Goal: Information Seeking & Learning: Learn about a topic

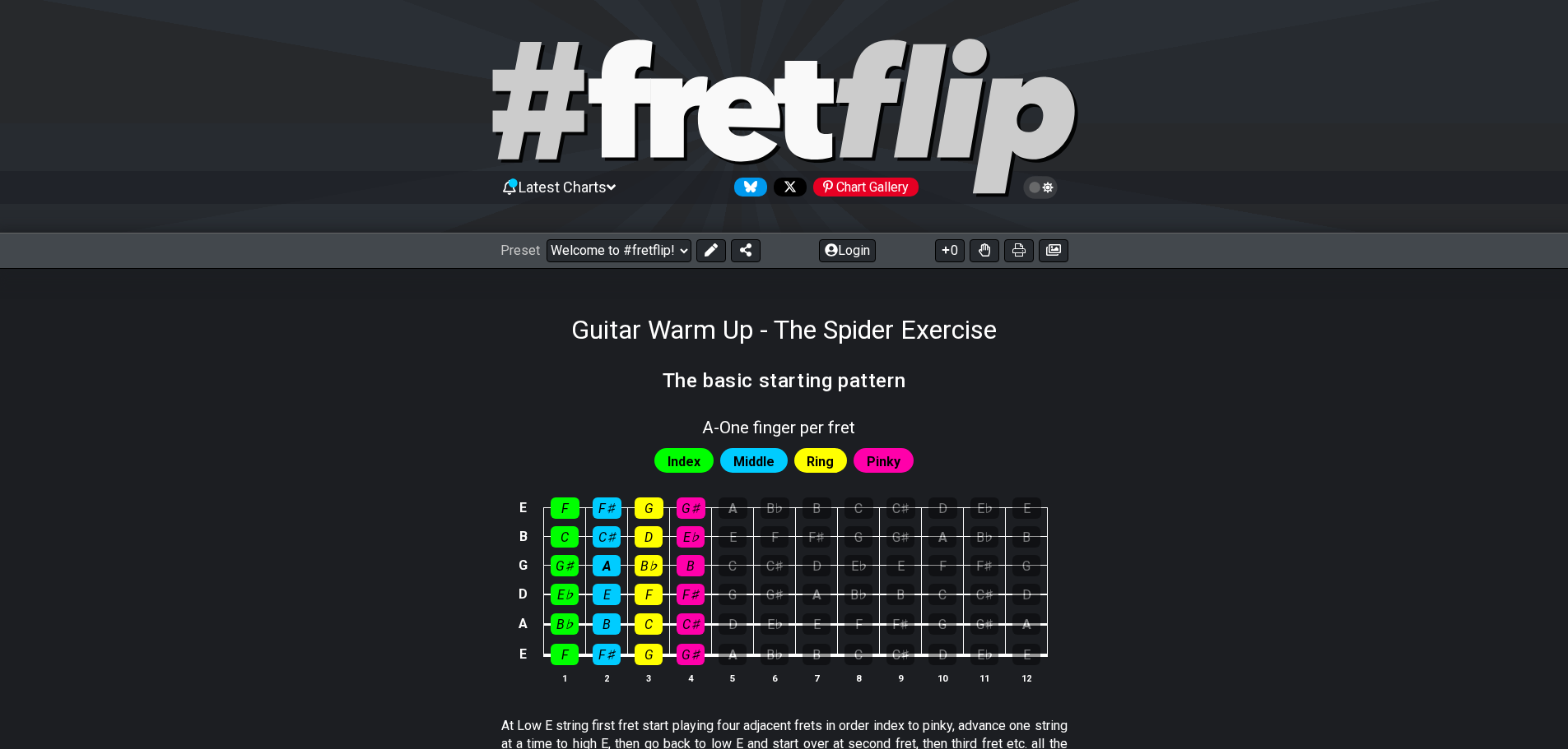
click at [676, 254] on select "Welcome to #fretflip! Initial Preset Custom Preset Minor Pentatonic Major Penta…" at bounding box center [619, 251] width 145 height 23
click at [547, 240] on select "Welcome to #fretflip! Initial Preset Custom Preset Minor Pentatonic Major Penta…" at bounding box center [619, 251] width 145 height 23
select select "/how-to-solo"
select select "C"
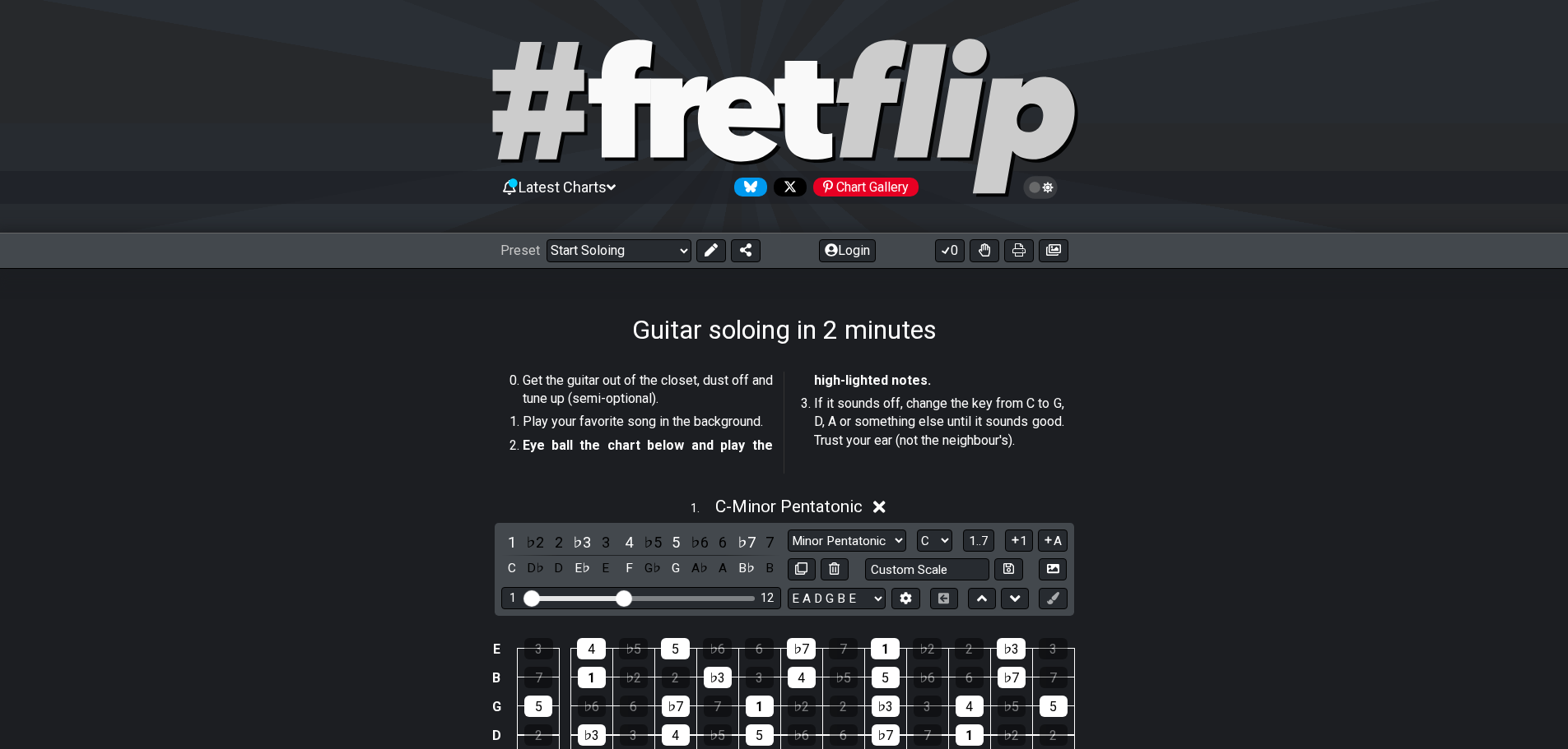
drag, startPoint x: 530, startPoint y: 418, endPoint x: 662, endPoint y: 424, distance: 132.1
click at [662, 424] on li "Play your favorite song in the background." at bounding box center [647, 424] width 250 height 23
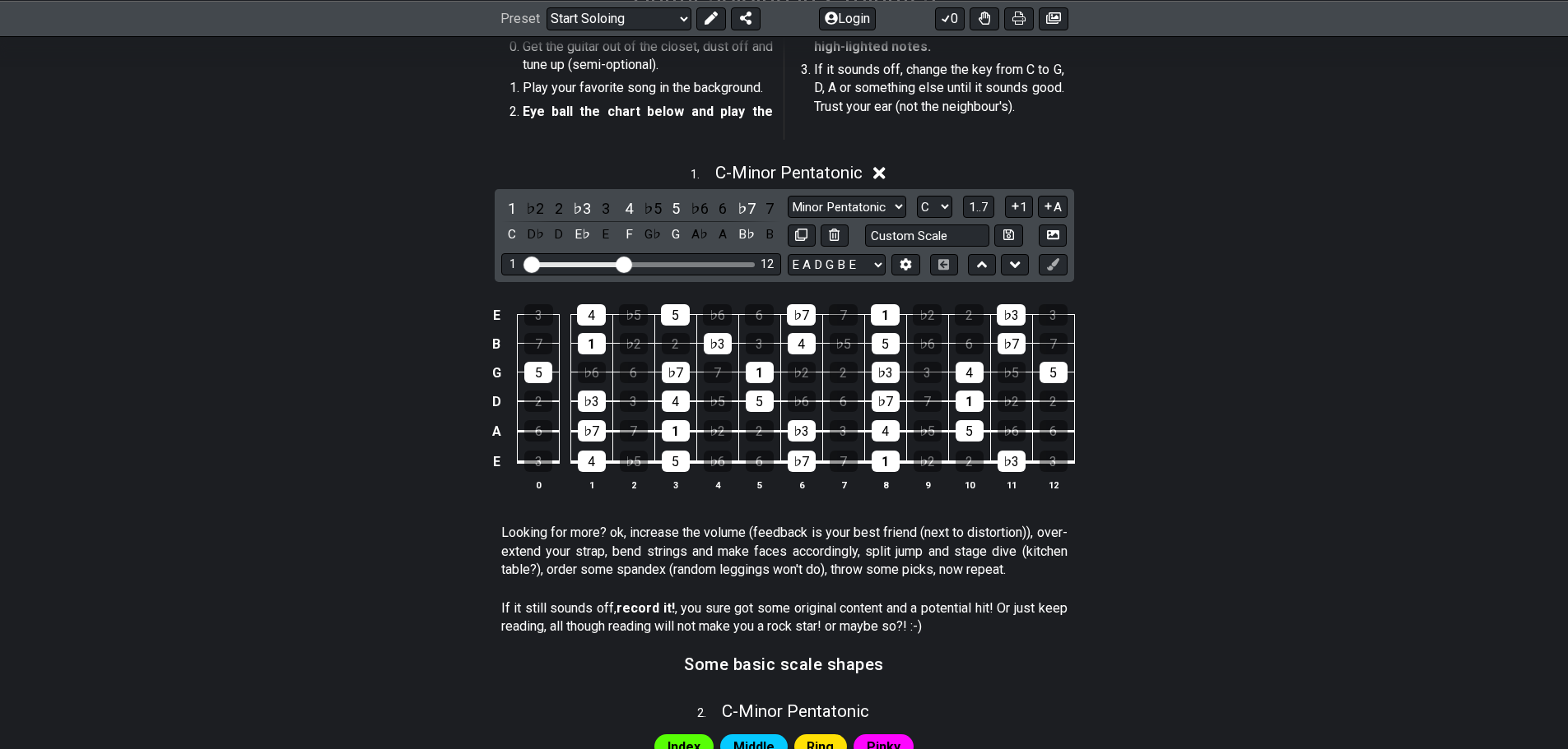
scroll to position [329, 0]
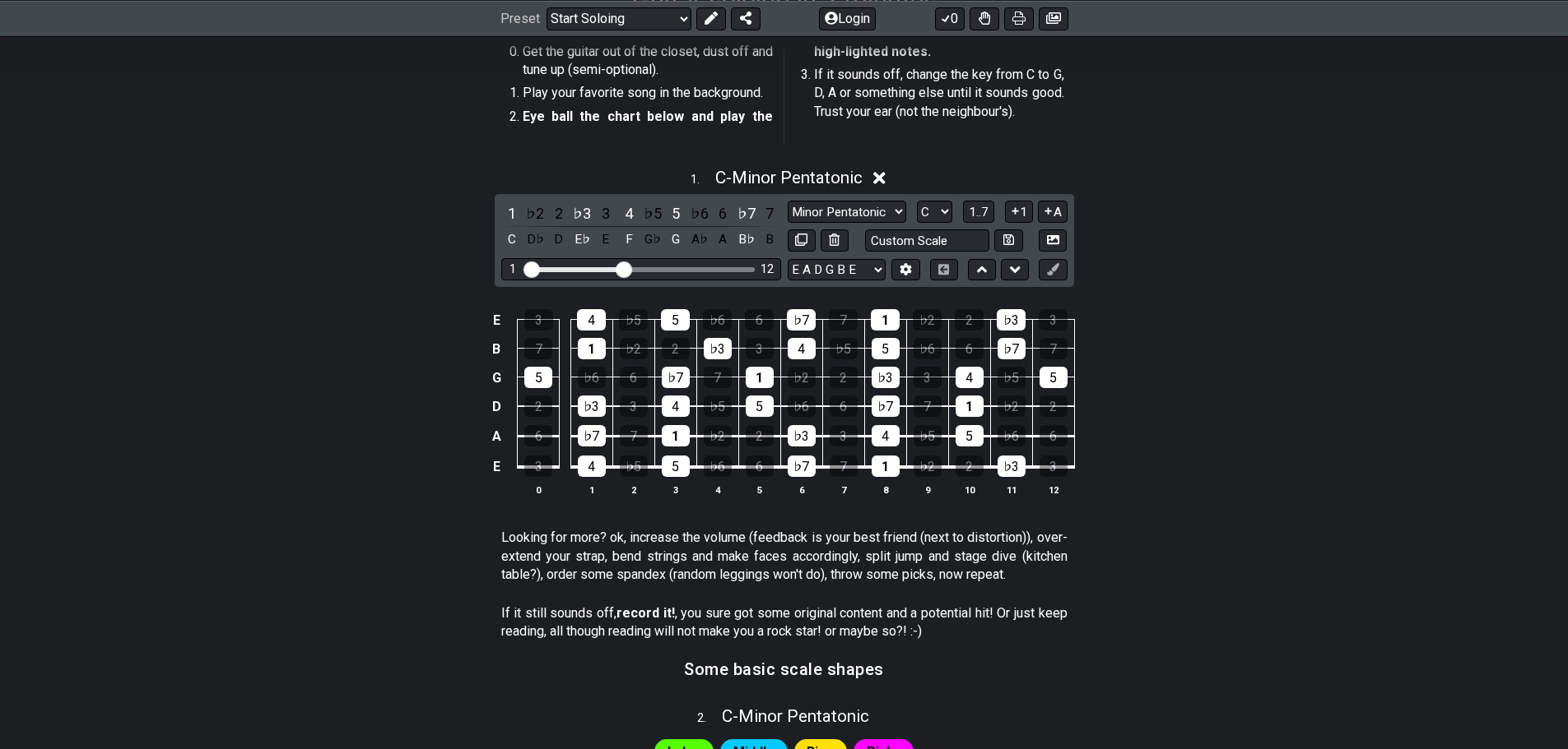
click at [934, 216] on select "A♭ A A♯ B♭ B C C♯ D♭ D D♯ E♭ E F F♯ G♭ G G♯" at bounding box center [935, 211] width 36 height 23
click at [1253, 171] on div "1 . C - Minor Pentatonic" at bounding box center [784, 174] width 1285 height 32
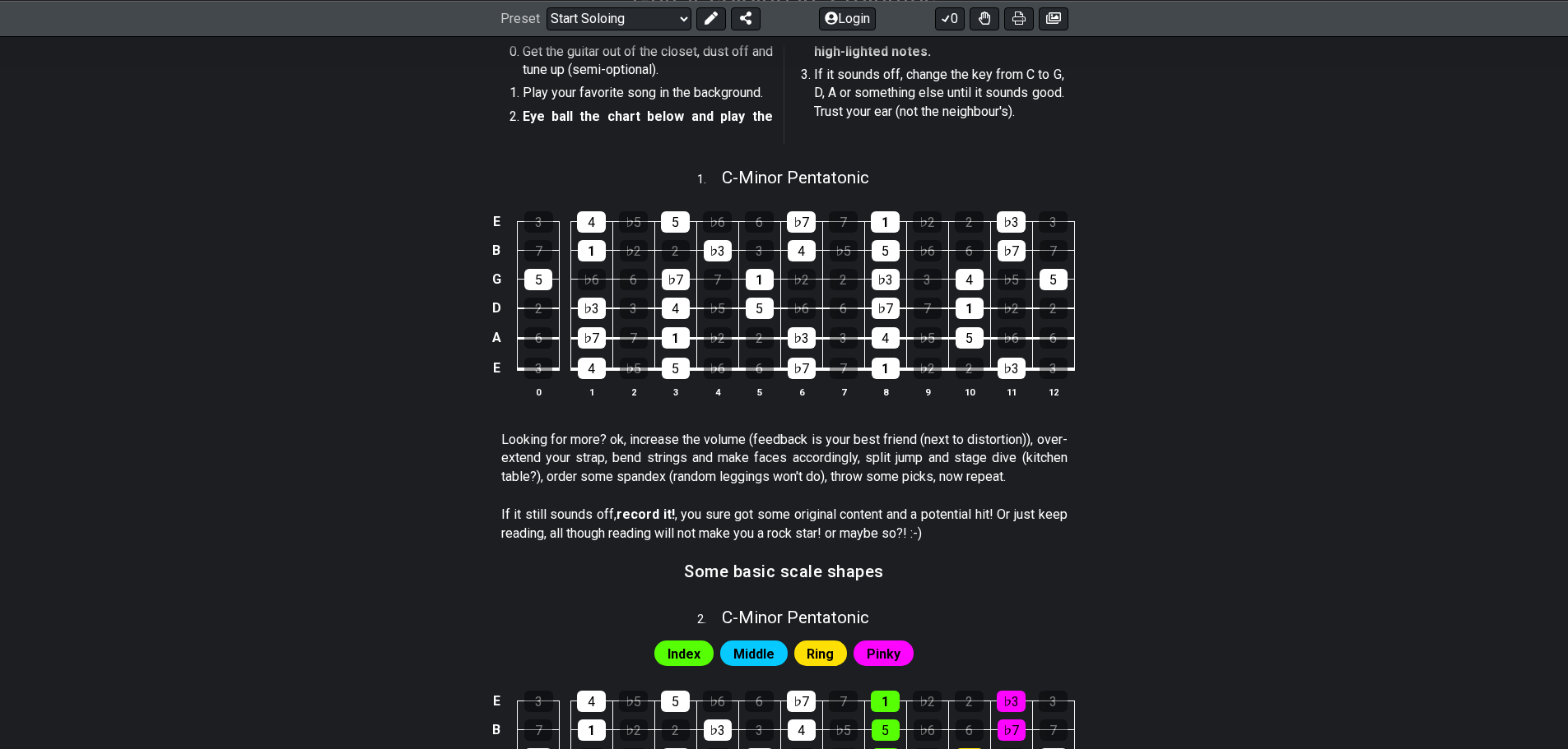
click at [740, 186] on span "C - Minor Pentatonic" at bounding box center [795, 178] width 147 height 20
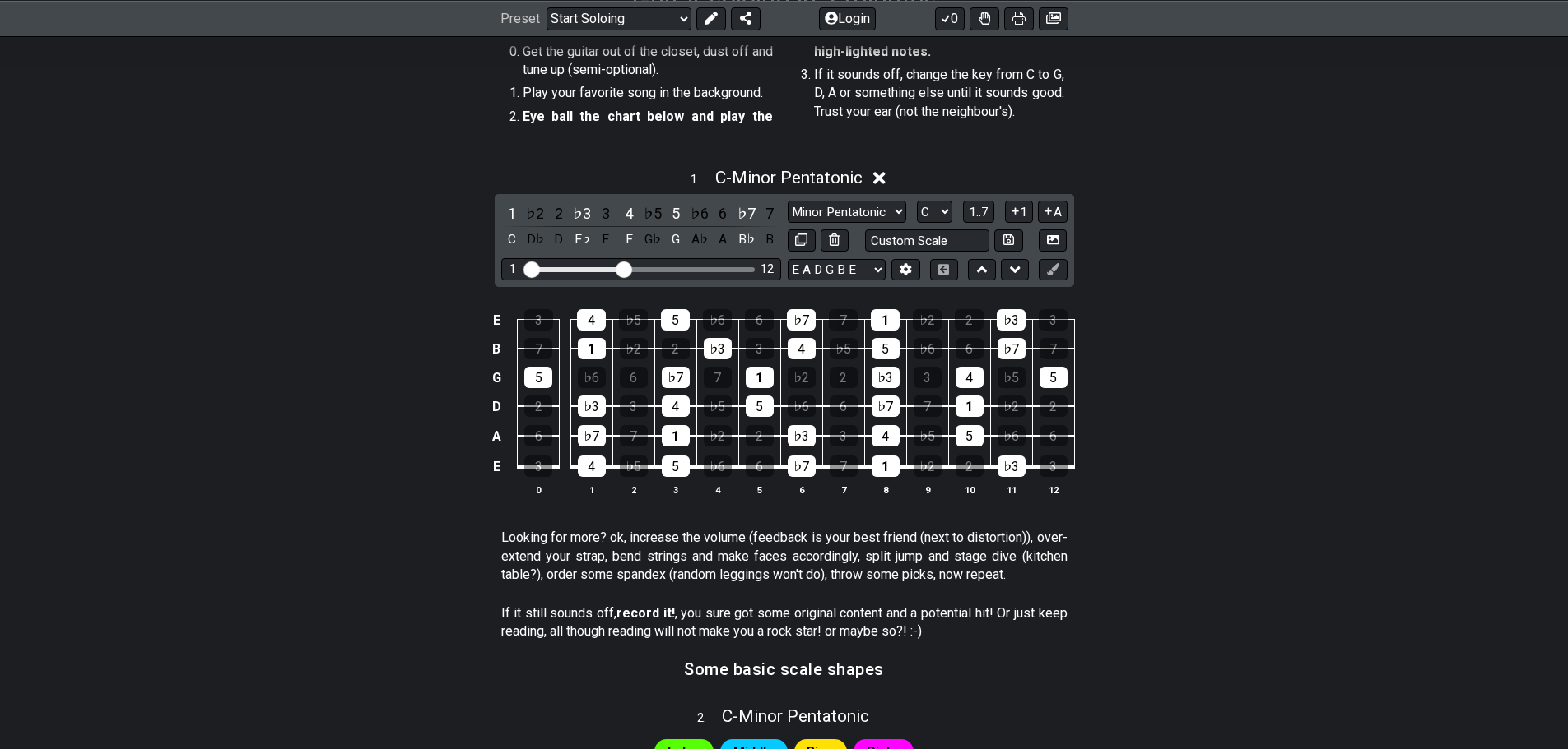
click at [1132, 141] on section "Get the guitar out of the closet, dust off and tune up (semi-optional). Play yo…" at bounding box center [784, 97] width 1285 height 121
click at [1290, 219] on div "1 . C - Minor Pentatonic 1 ♭2 2 ♭3 3 4 ♭5 5 ♭6 6 ♭7 7 C D♭ D E♭ E F G♭ G A♭ A B…" at bounding box center [784, 338] width 1285 height 362
click at [1176, 289] on div "E 3 4 ♭5 5 ♭6 6 ♭7 7 1 ♭2 2 ♭3 3 B 7 1 ♭2 2 ♭3 3 4 ♭5 5 ♭6 6 ♭7 7 G 5 ♭6 6 ♭7 7…" at bounding box center [784, 404] width 1285 height 231
click at [943, 212] on select "A♭ A A♯ B♭ B C C♯ D♭ D D♯ E♭ E F F♯ G♭ G G♯" at bounding box center [935, 211] width 36 height 23
click at [917, 200] on select "A♭ A A♯ B♭ B C C♯ D♭ D D♯ E♭ E F F♯ G♭ G G♯" at bounding box center [935, 211] width 36 height 23
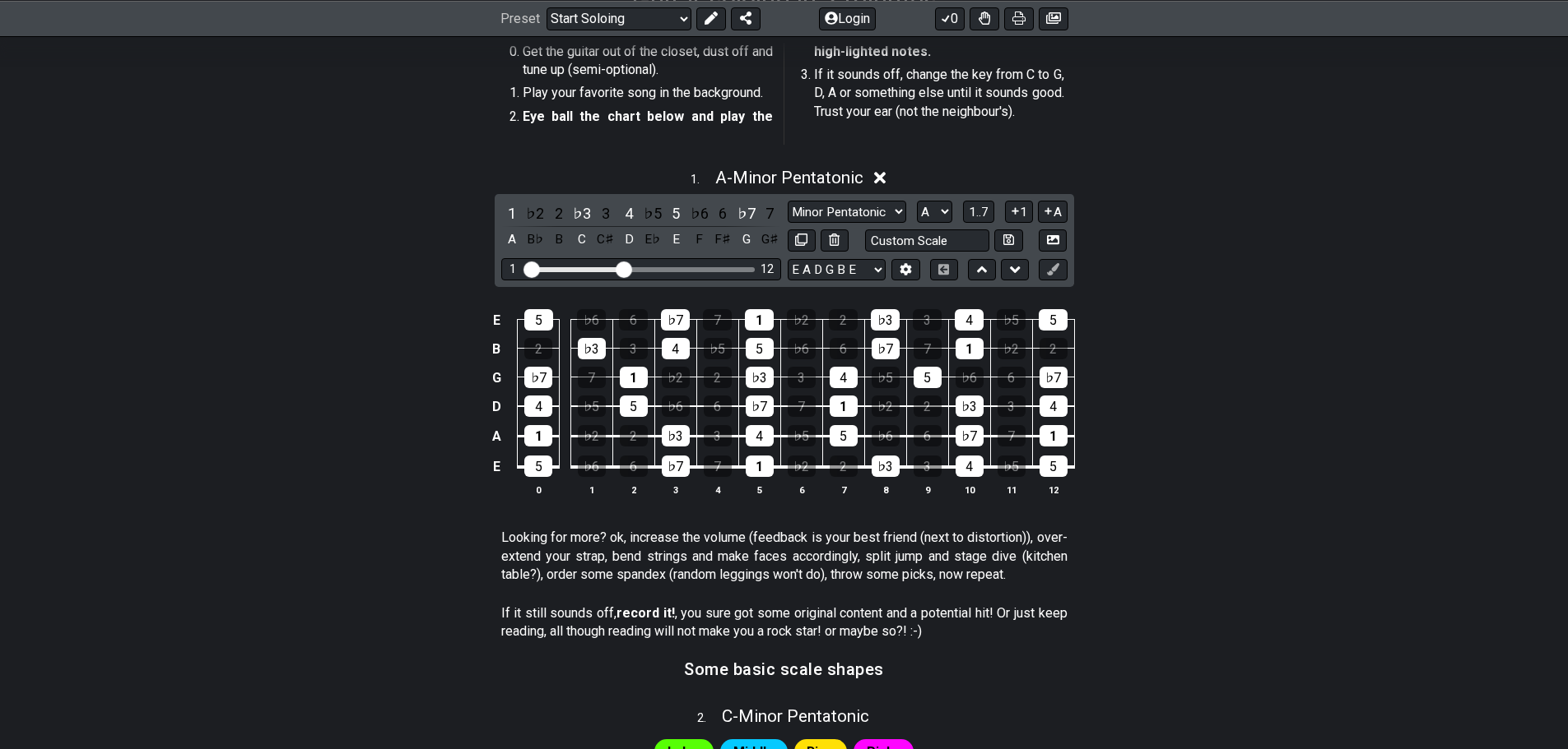
click at [943, 212] on select "A♭ A A♯ B♭ B C C♯ D♭ D D♯ E♭ E F F♯ G♭ G G♯" at bounding box center [935, 211] width 36 height 23
select select "Db"
click at [917, 200] on select "A♭ A A♯ B♭ B C C♯ D♭ D D♯ E♭ E F F♯ G♭ G G♯" at bounding box center [935, 211] width 36 height 23
click at [933, 399] on div "2" at bounding box center [927, 407] width 28 height 22
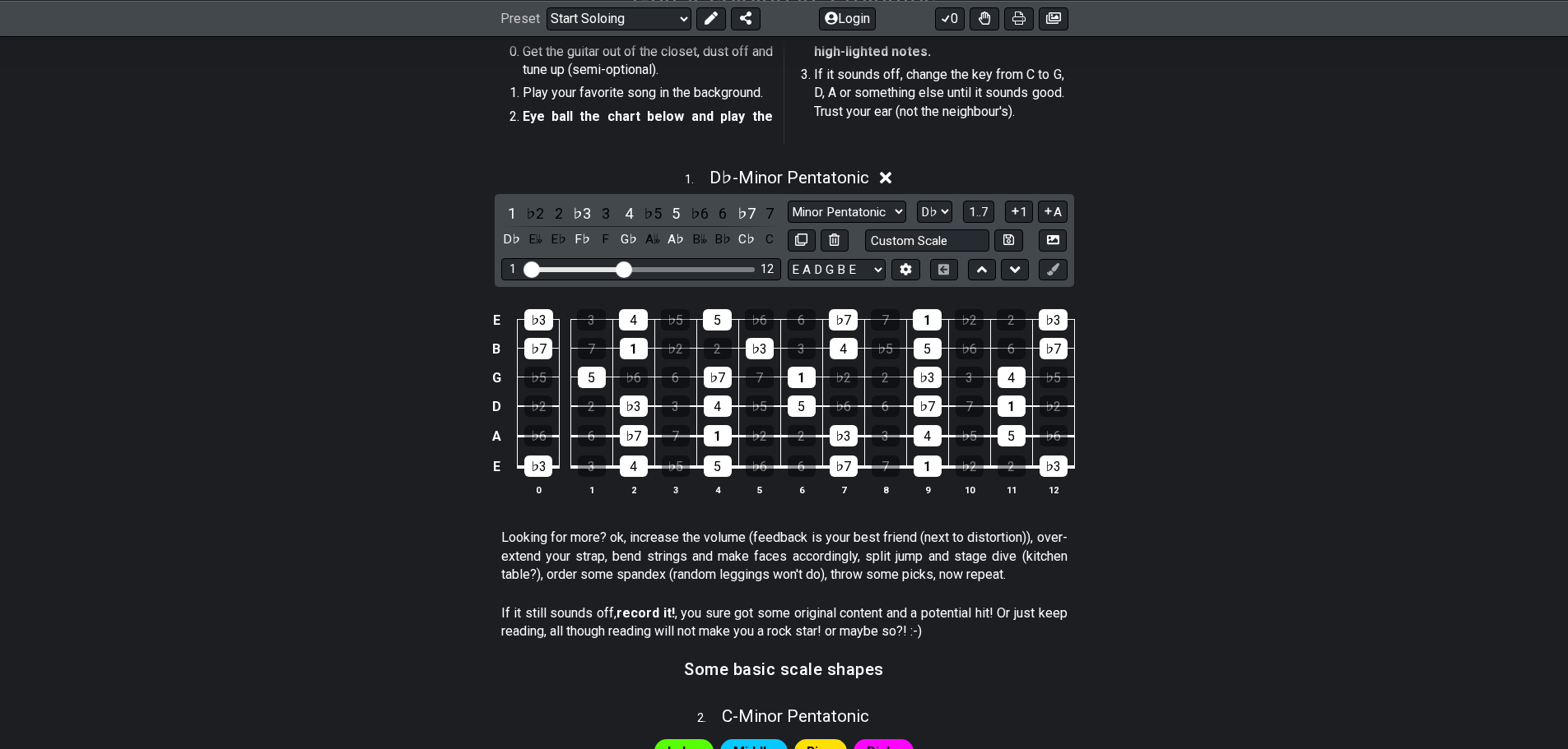
drag, startPoint x: 927, startPoint y: 395, endPoint x: 943, endPoint y: 433, distance: 41.2
click at [928, 397] on div "♭7" at bounding box center [927, 407] width 28 height 22
click at [935, 404] on div "♭7" at bounding box center [927, 407] width 28 height 22
click at [1285, 349] on div "E ♭3 3 4 ♭5 5 ♭6 6 ♭7 7 1 ♭2 2 ♭3 B ♭7 7 1 ♭2 2 ♭3 3 4 ♭5 5 ♭6 6 ♭7 G ♭5 5 ♭6 6…" at bounding box center [784, 404] width 1285 height 231
click at [893, 174] on icon at bounding box center [886, 178] width 13 height 13
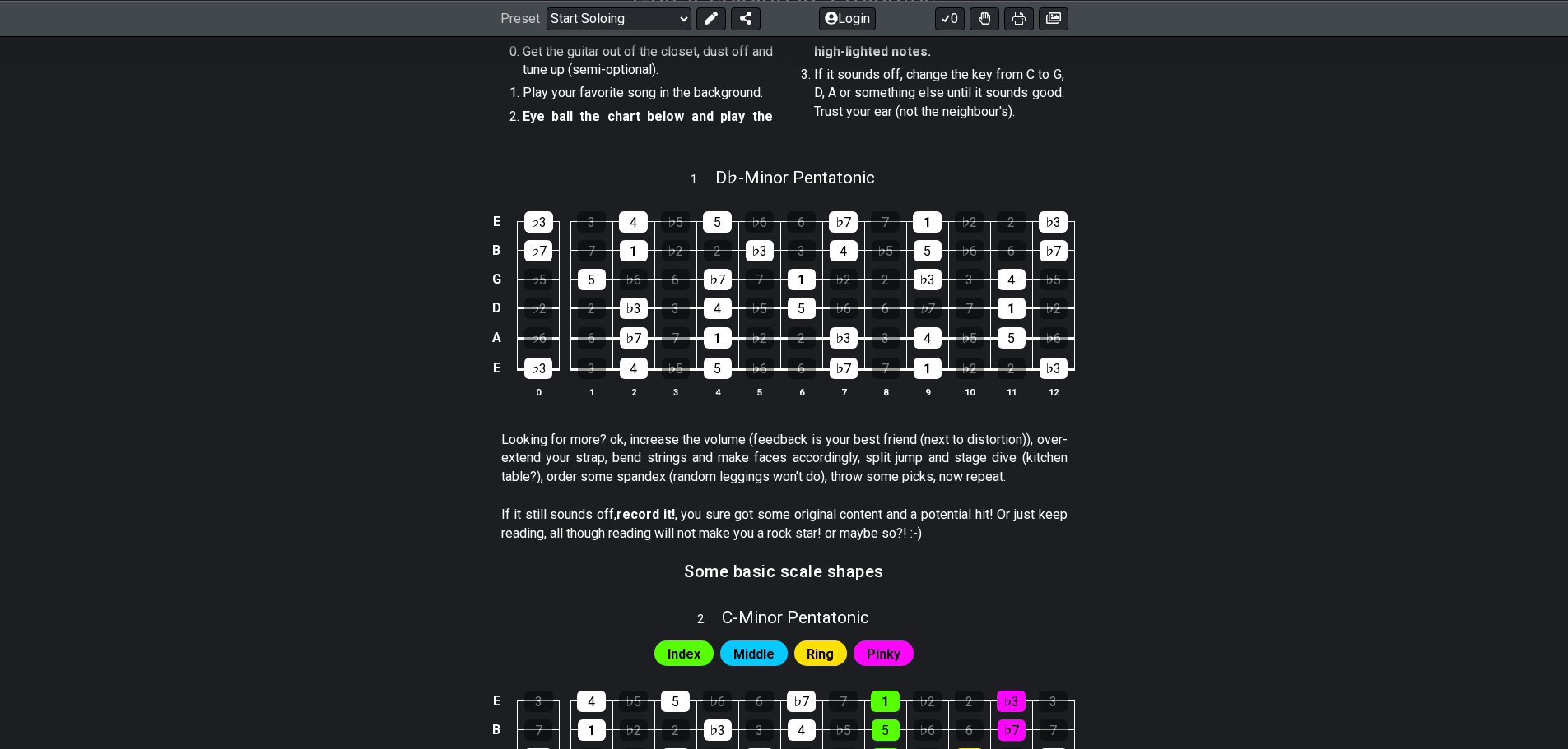
click at [1426, 210] on div "E ♭3 3 4 ♭5 5 ♭6 6 ♭7 7 1 ♭2 2 ♭3 B ♭7 7 1 ♭2 2 ♭3 3 4 ♭5 5 ♭6 6 ♭7 G ♭5 5 ♭6 6…" at bounding box center [784, 306] width 1285 height 231
click at [911, 156] on div "Get the guitar out of the closet, dust off and tune up (semi-optional). Play yo…" at bounding box center [785, 97] width 567 height 121
click at [907, 176] on div "1 . D♭ - Minor Pentatonic" at bounding box center [784, 174] width 1285 height 32
select select "Db"
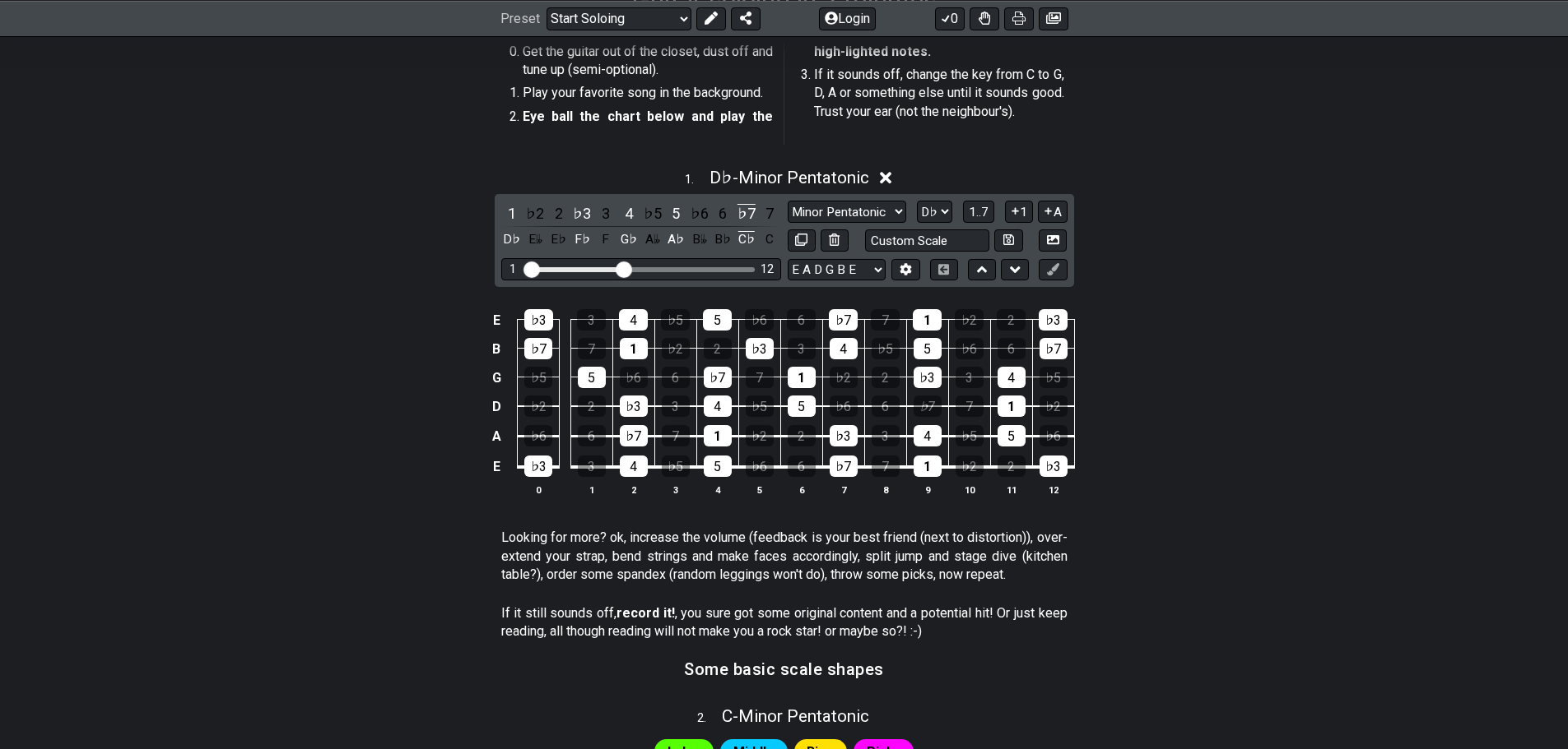
click at [883, 182] on icon at bounding box center [886, 179] width 13 height 18
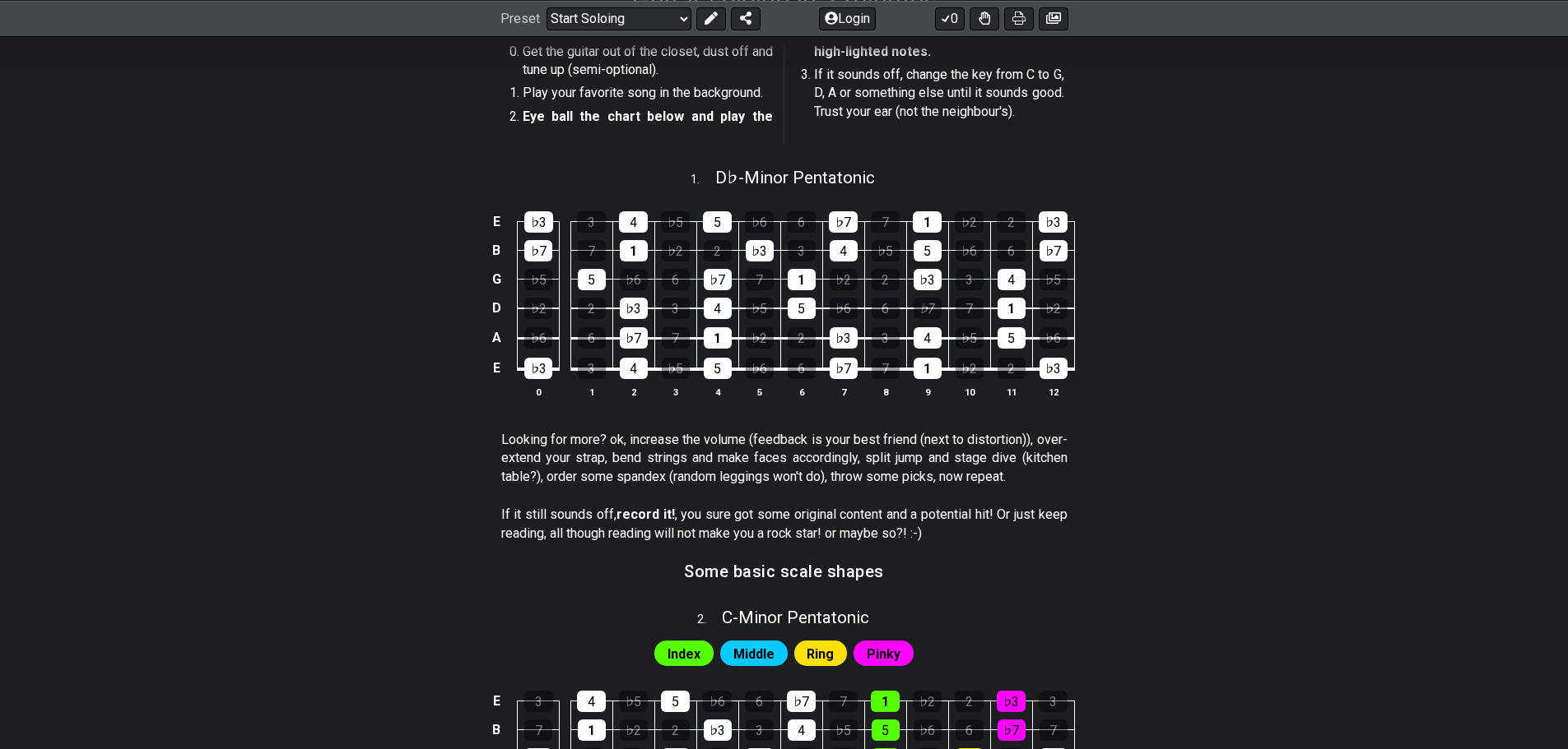
click at [884, 173] on div "1 . D♭ - Minor Pentatonic" at bounding box center [784, 174] width 1285 height 32
select select "Db"
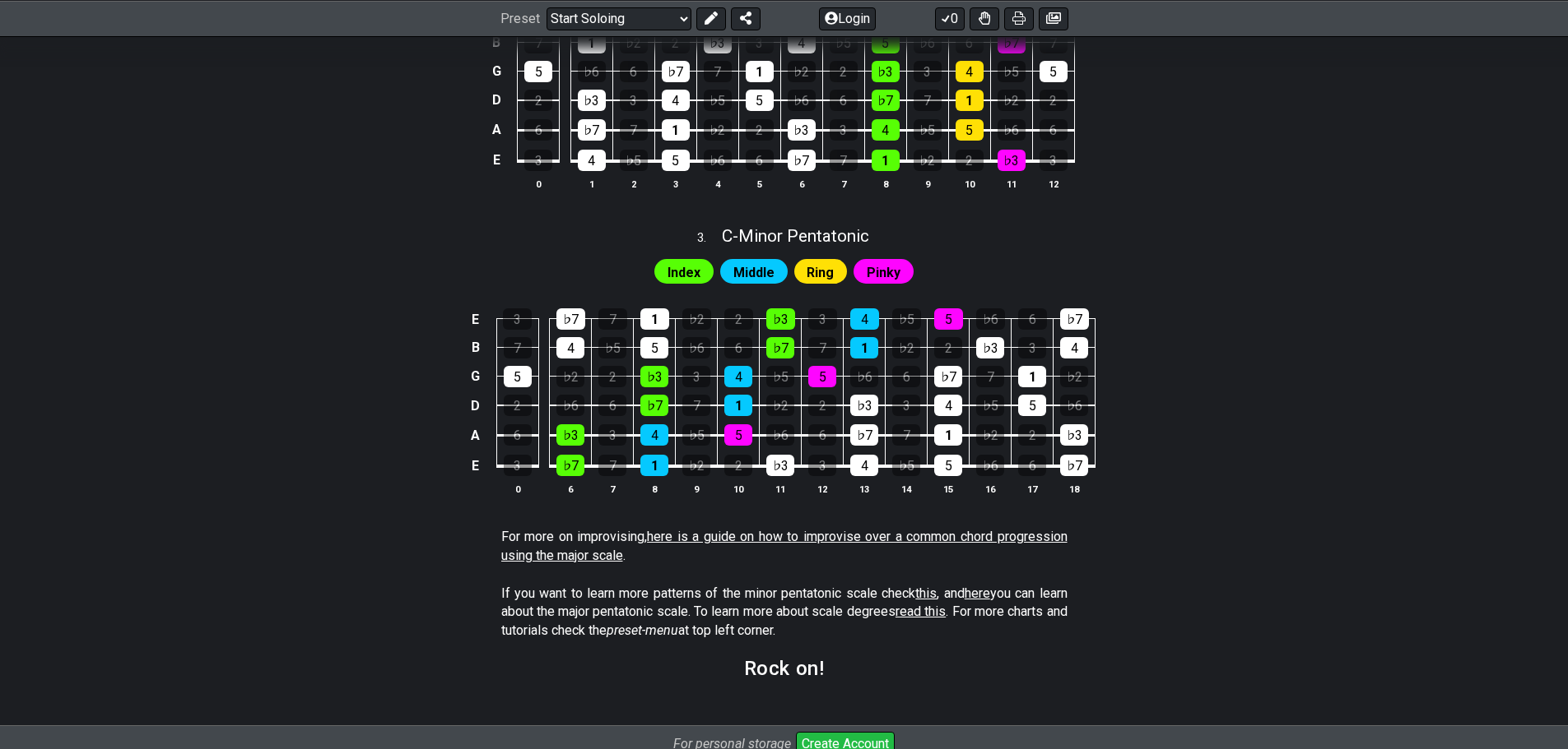
scroll to position [1254, 0]
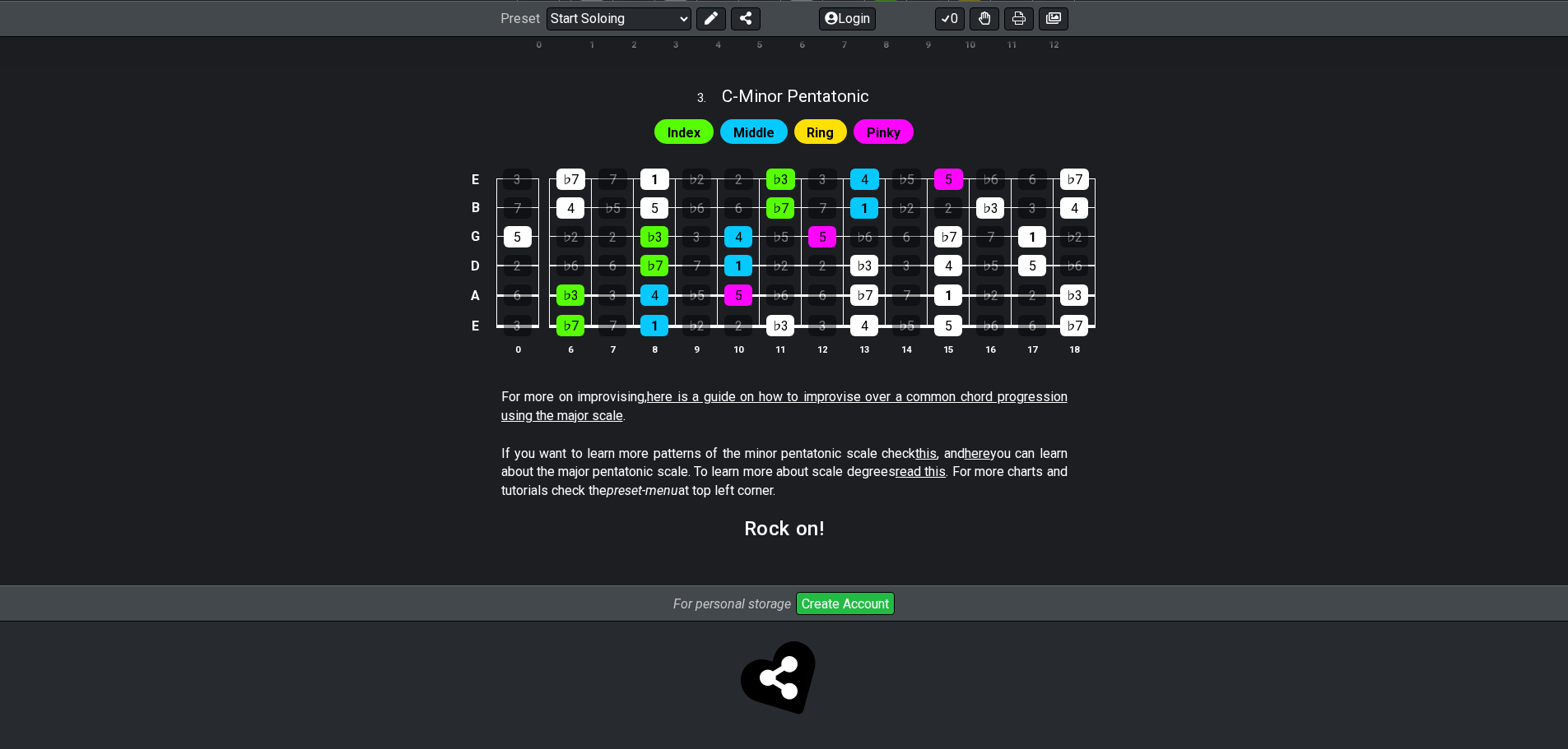
click at [906, 400] on link "here is a guide on how to improvise over a common chord progression using the m…" at bounding box center [785, 406] width 567 height 34
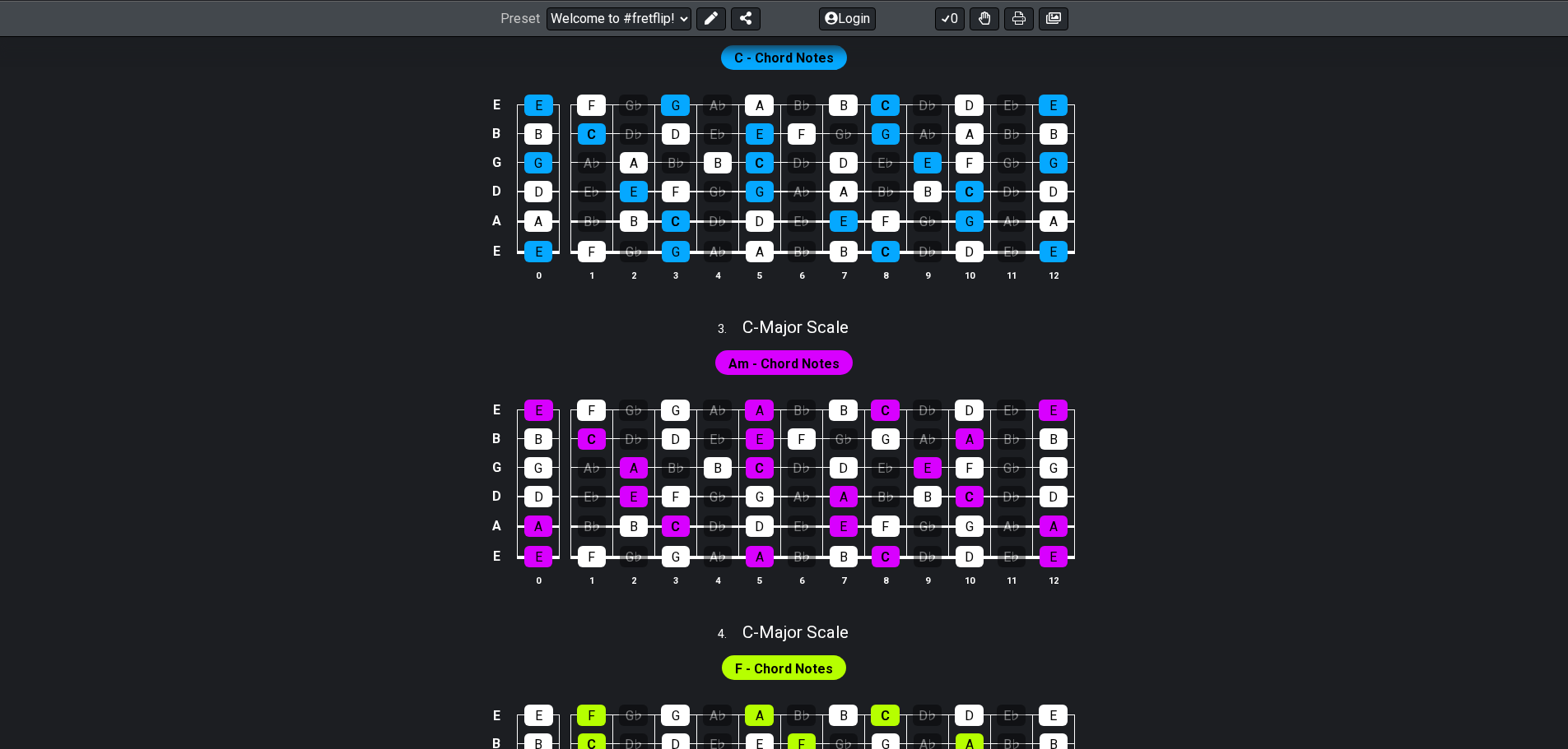
scroll to position [247, 0]
